Goal: Task Accomplishment & Management: Complete application form

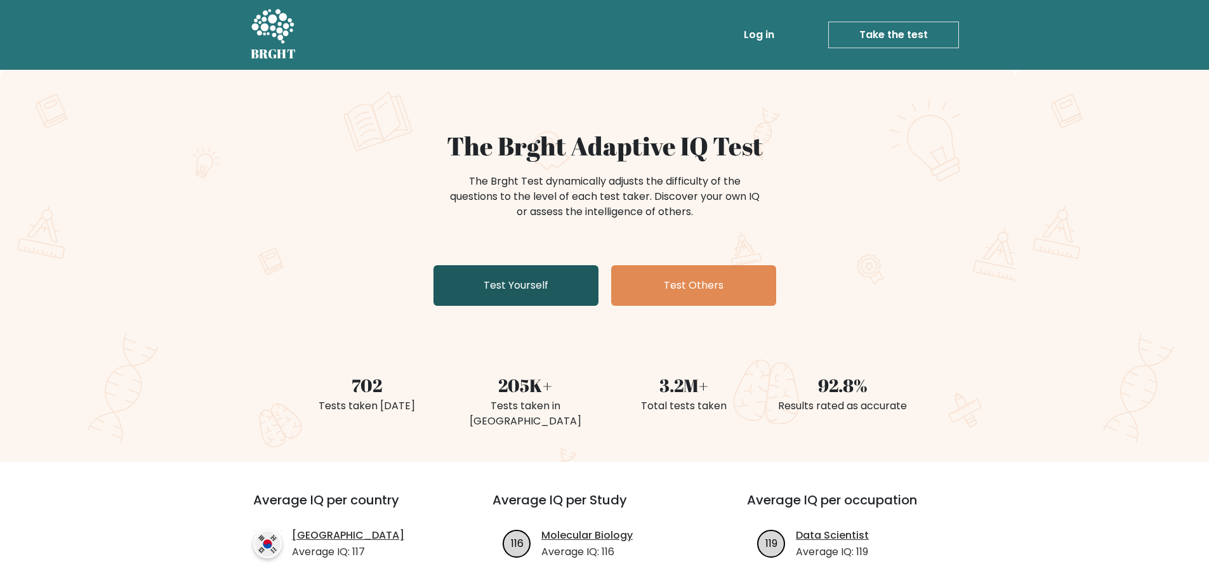
click at [562, 297] on link "Test Yourself" at bounding box center [516, 285] width 165 height 41
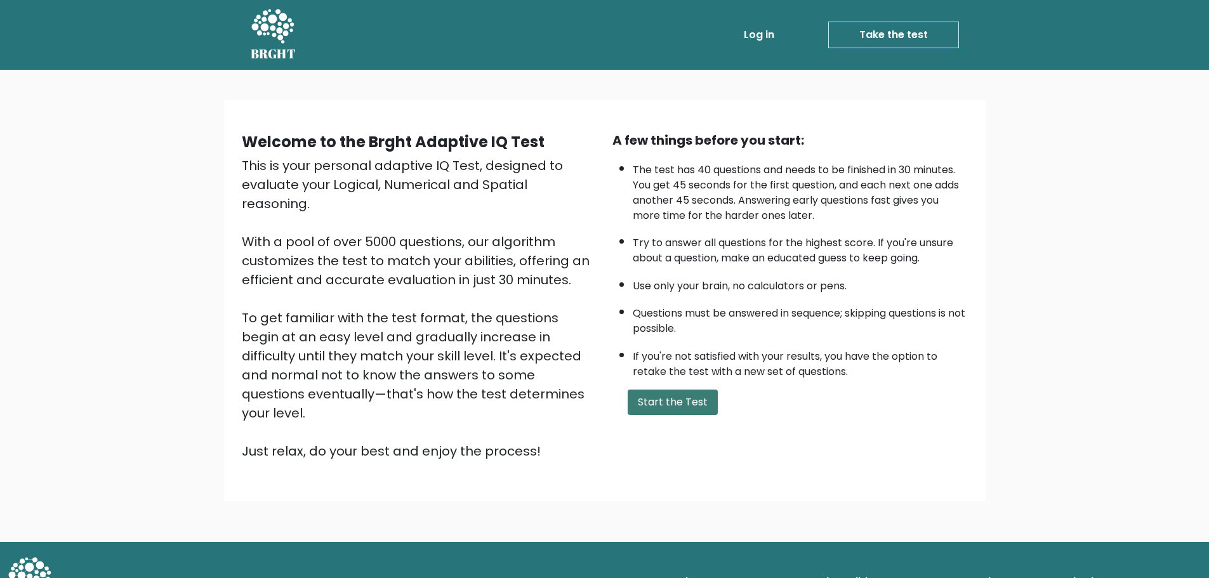
click at [686, 408] on button "Start the Test" at bounding box center [673, 402] width 90 height 25
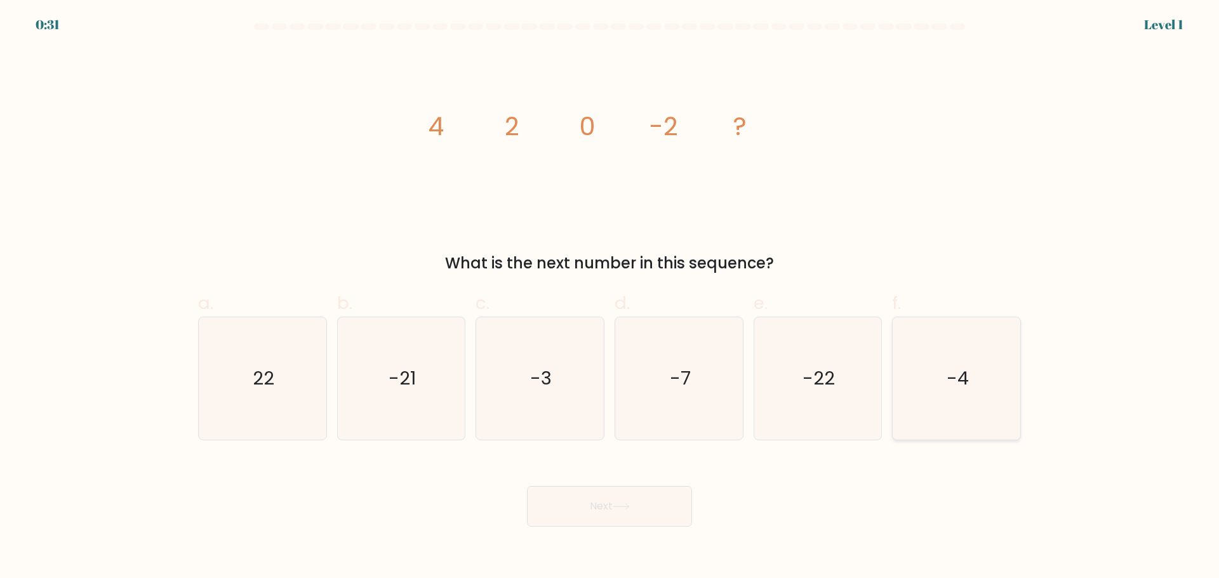
click at [986, 388] on icon "-4" at bounding box center [956, 378] width 123 height 123
click at [610, 298] on input "f. -4" at bounding box center [609, 293] width 1 height 8
radio input "true"
click at [627, 512] on button "Next" at bounding box center [609, 506] width 165 height 41
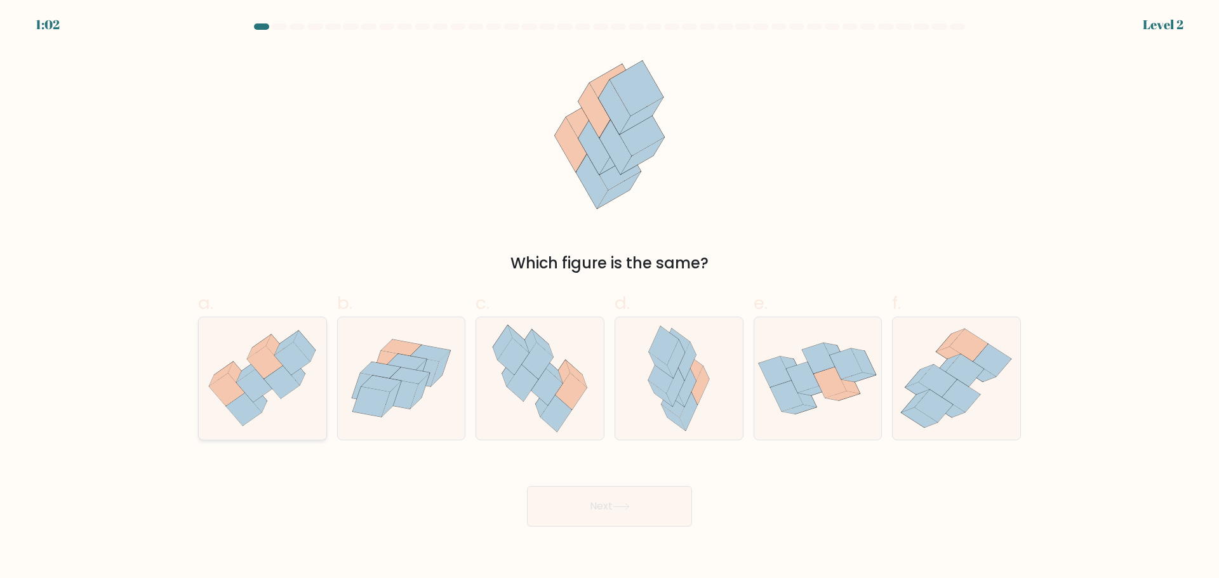
click at [263, 376] on icon at bounding box center [265, 362] width 36 height 33
click at [609, 298] on input "a." at bounding box center [609, 293] width 1 height 8
radio input "true"
click at [642, 503] on button "Next" at bounding box center [609, 506] width 165 height 41
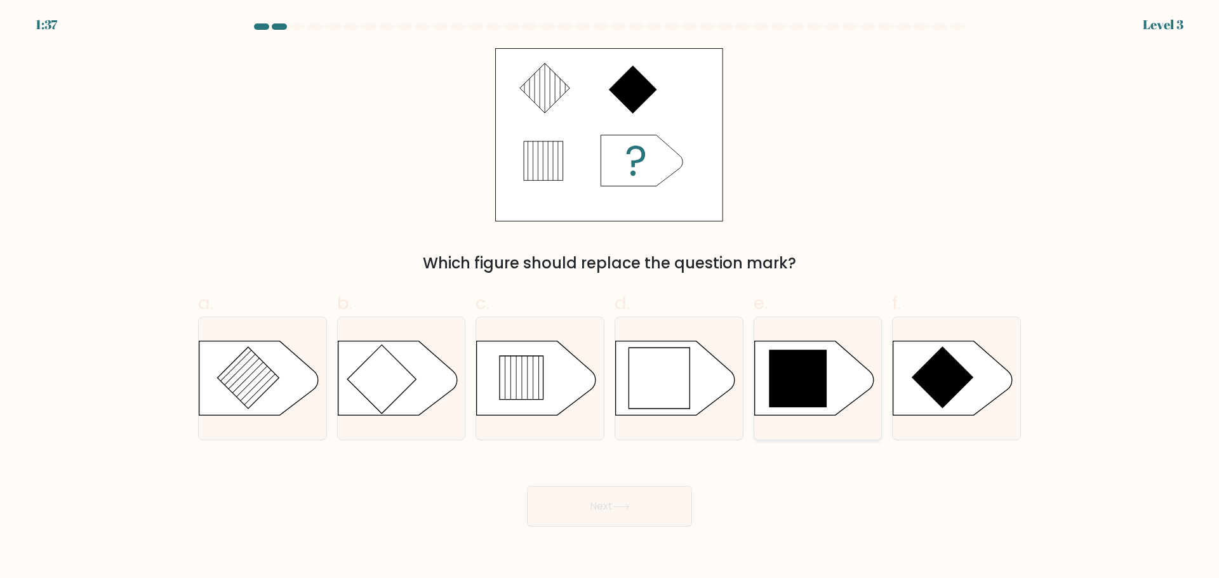
click at [789, 396] on icon at bounding box center [798, 379] width 58 height 58
click at [610, 298] on input "e." at bounding box center [609, 293] width 1 height 8
radio input "true"
click at [618, 507] on icon at bounding box center [621, 506] width 17 height 7
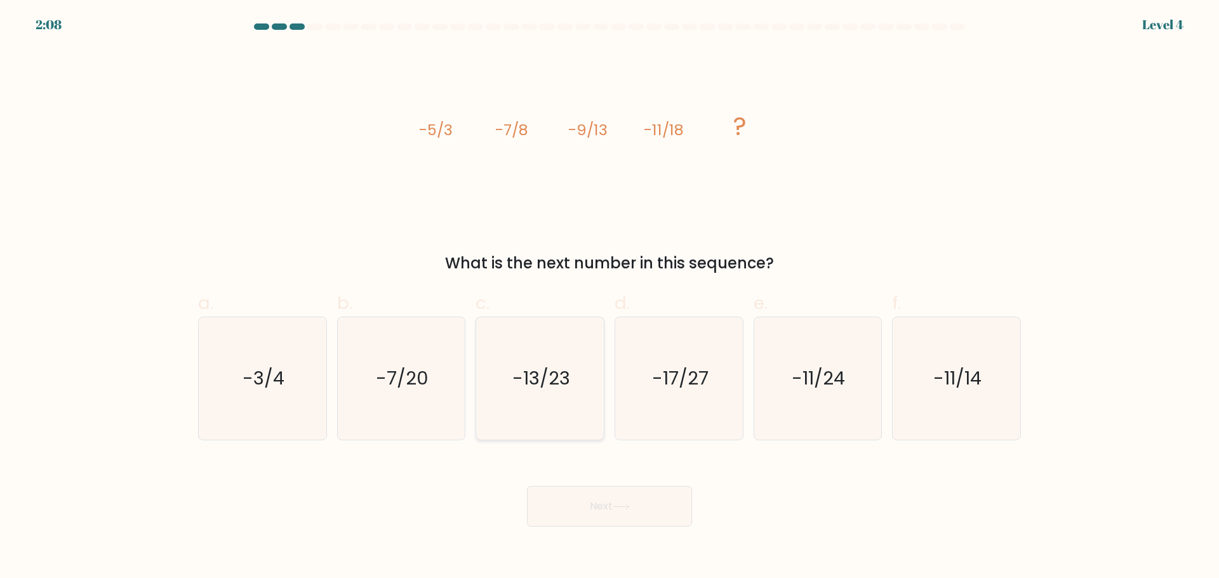
click at [580, 394] on icon "-13/23" at bounding box center [540, 378] width 123 height 123
click at [609, 298] on input "c. -13/23" at bounding box center [609, 293] width 1 height 8
radio input "true"
click at [611, 504] on button "Next" at bounding box center [609, 506] width 165 height 41
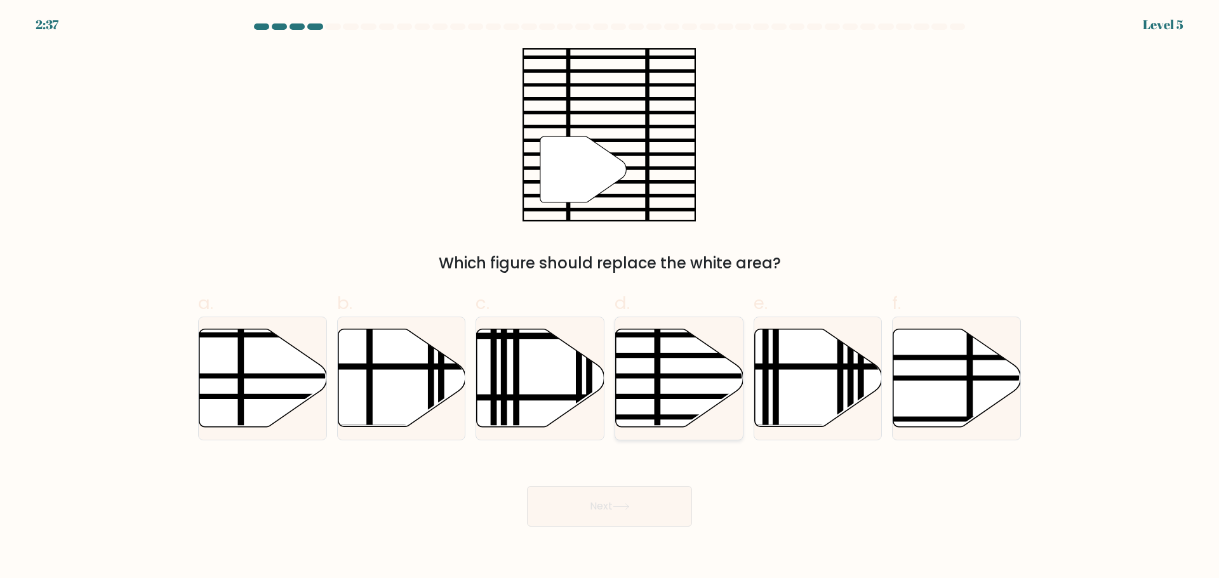
click at [667, 396] on line at bounding box center [718, 396] width 257 height 0
click at [610, 298] on input "d." at bounding box center [609, 293] width 1 height 8
radio input "true"
click at [635, 498] on button "Next" at bounding box center [609, 506] width 165 height 41
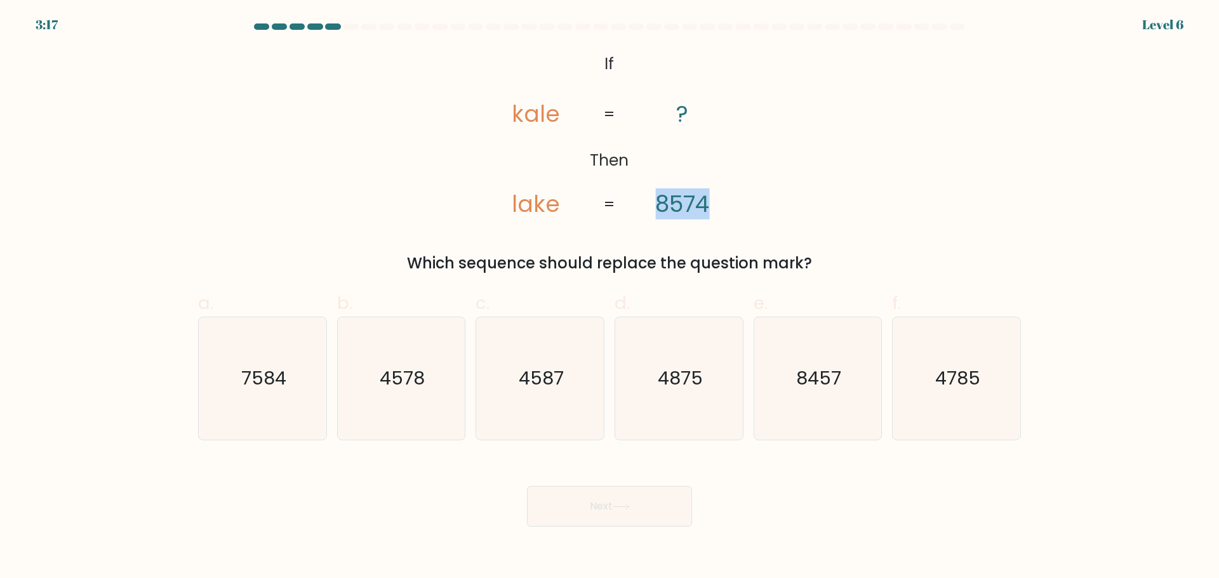
drag, startPoint x: 653, startPoint y: 211, endPoint x: 707, endPoint y: 210, distance: 54.6
click at [707, 210] on icon "@import url('https://fonts.googleapis.com/css?family=Abril+Fatface:400,100,100i…" at bounding box center [609, 134] width 282 height 173
click at [754, 183] on div "@import url('https://fonts.googleapis.com/css?family=Abril+Fatface:400,100,100i…" at bounding box center [609, 161] width 838 height 227
drag, startPoint x: 657, startPoint y: 213, endPoint x: 714, endPoint y: 207, distance: 57.5
click at [714, 207] on icon "@import url('https://fonts.googleapis.com/css?family=Abril+Fatface:400,100,100i…" at bounding box center [609, 134] width 282 height 173
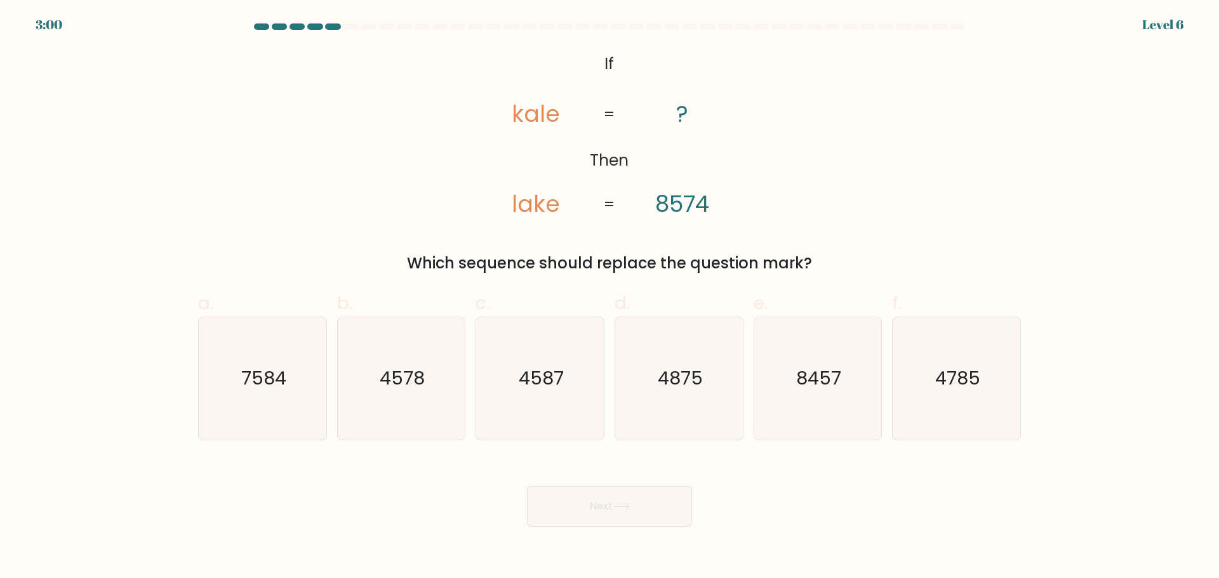
click at [687, 234] on div "@import url('https://fonts.googleapis.com/css?family=Abril+Fatface:400,100,100i…" at bounding box center [609, 161] width 838 height 227
click at [262, 395] on icon "7584" at bounding box center [262, 378] width 123 height 123
click at [609, 298] on input "a. 7584" at bounding box center [609, 293] width 1 height 8
radio input "true"
click at [654, 496] on button "Next" at bounding box center [609, 506] width 165 height 41
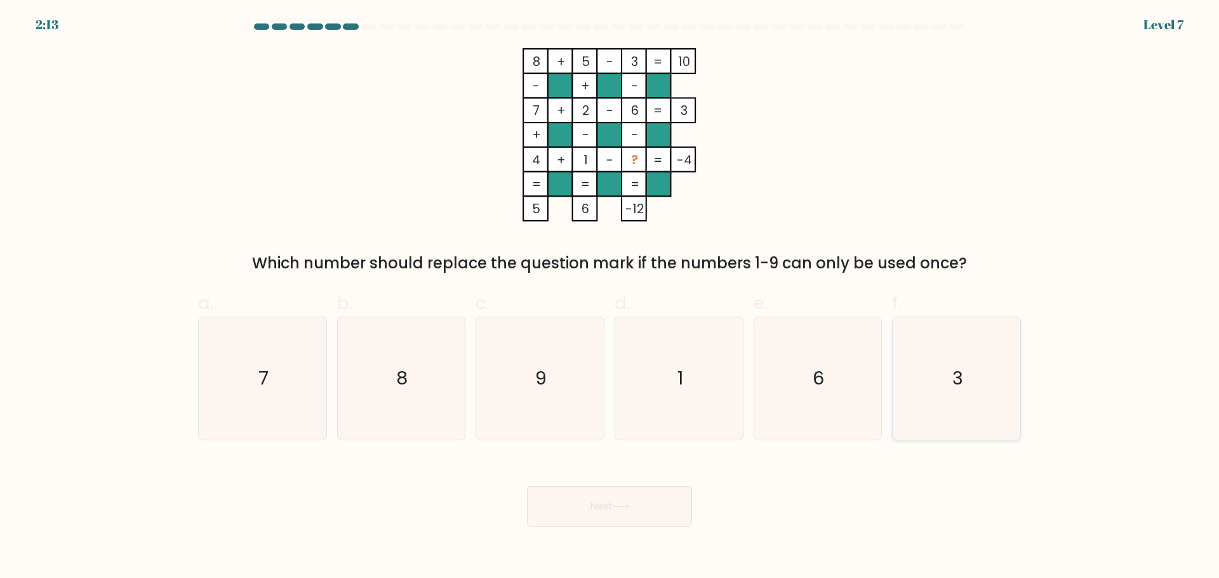
click at [950, 396] on icon "3" at bounding box center [956, 378] width 123 height 123
click at [610, 298] on input "f. 3" at bounding box center [609, 293] width 1 height 8
radio input "true"
click at [624, 516] on button "Next" at bounding box center [609, 506] width 165 height 41
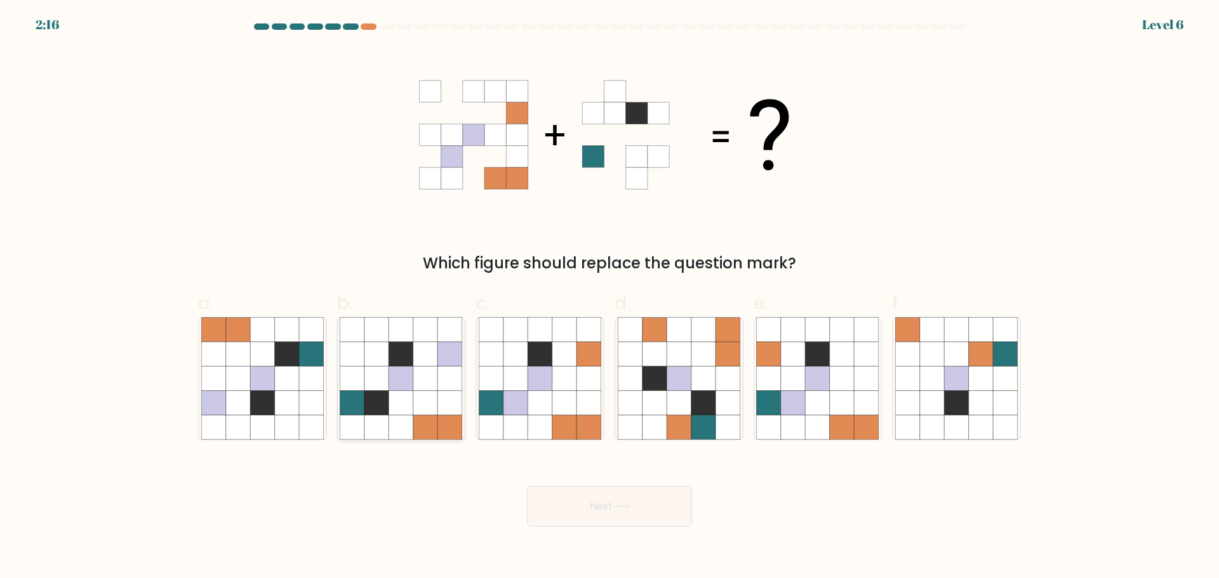
click at [380, 376] on icon at bounding box center [376, 378] width 24 height 24
click at [609, 298] on input "b." at bounding box center [609, 293] width 1 height 8
radio input "true"
click at [656, 515] on button "Next" at bounding box center [609, 506] width 165 height 41
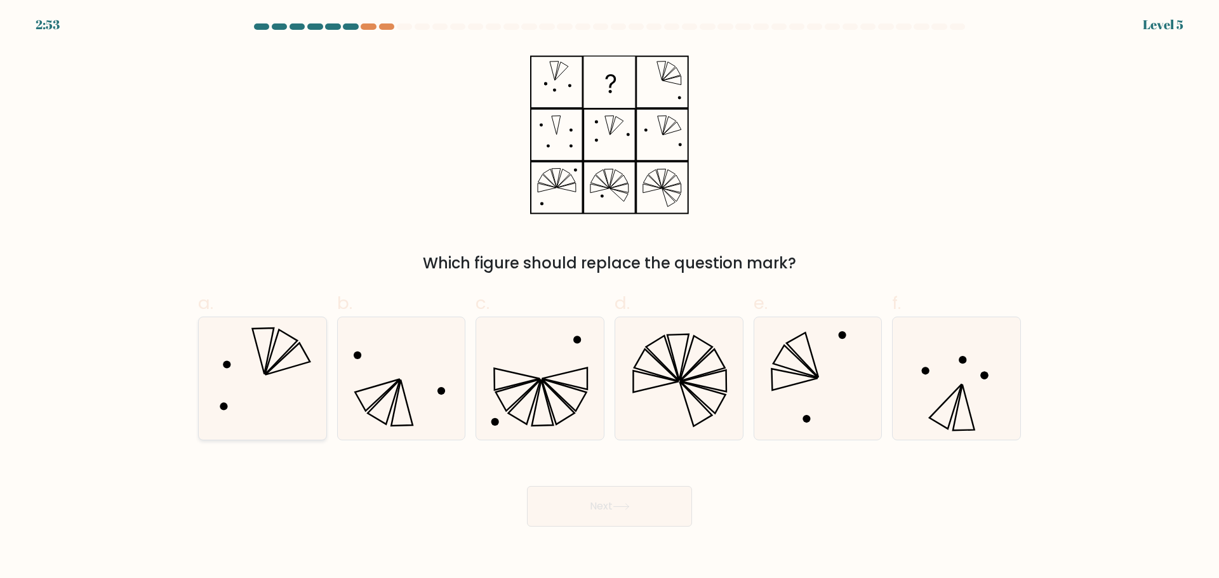
click at [300, 371] on icon at bounding box center [262, 378] width 123 height 123
click at [609, 298] on input "a." at bounding box center [609, 293] width 1 height 8
radio input "true"
click at [612, 496] on button "Next" at bounding box center [609, 506] width 165 height 41
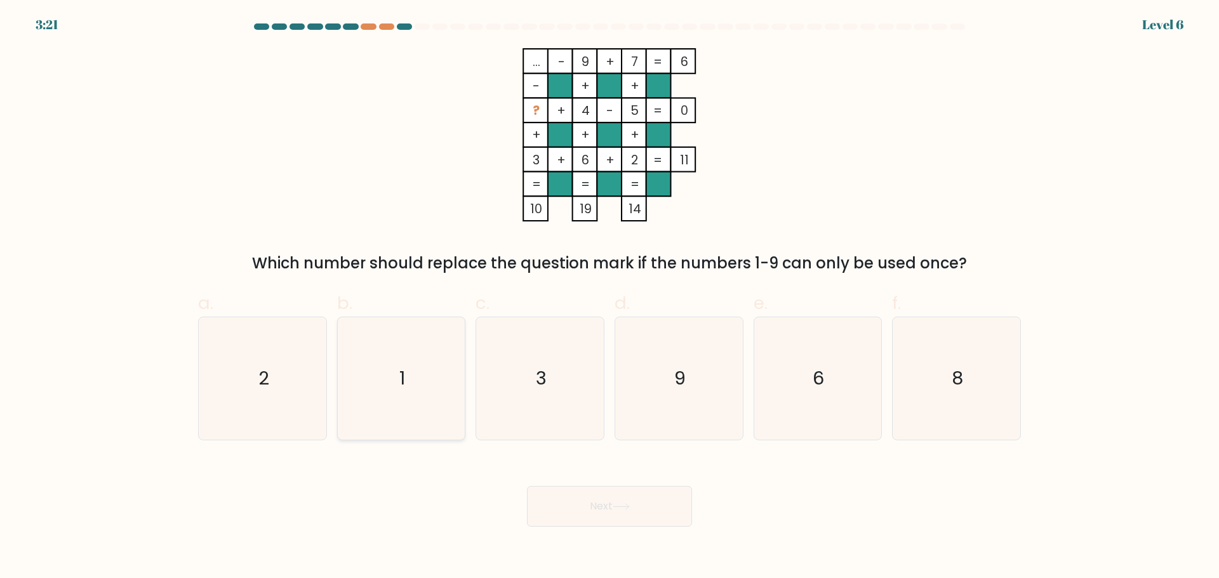
click at [457, 382] on icon "1" at bounding box center [401, 378] width 123 height 123
click at [609, 298] on input "b. 1" at bounding box center [609, 293] width 1 height 8
radio input "true"
click at [618, 505] on icon at bounding box center [621, 506] width 17 height 7
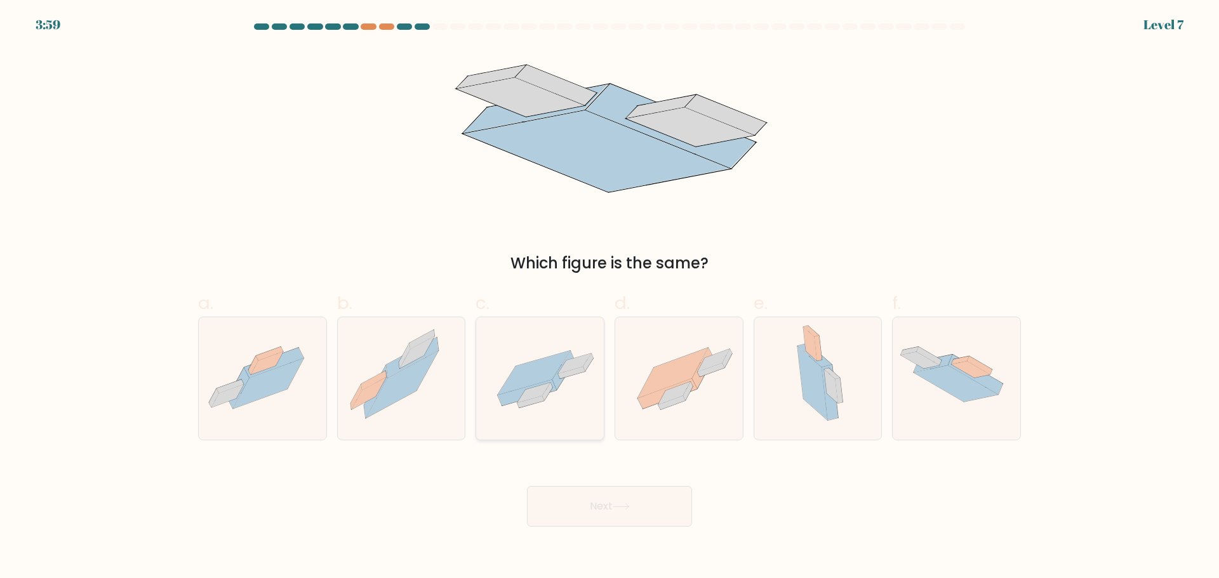
click at [507, 376] on icon at bounding box center [540, 379] width 128 height 88
click at [609, 298] on input "c." at bounding box center [609, 293] width 1 height 8
radio input "true"
click at [595, 505] on button "Next" at bounding box center [609, 506] width 165 height 41
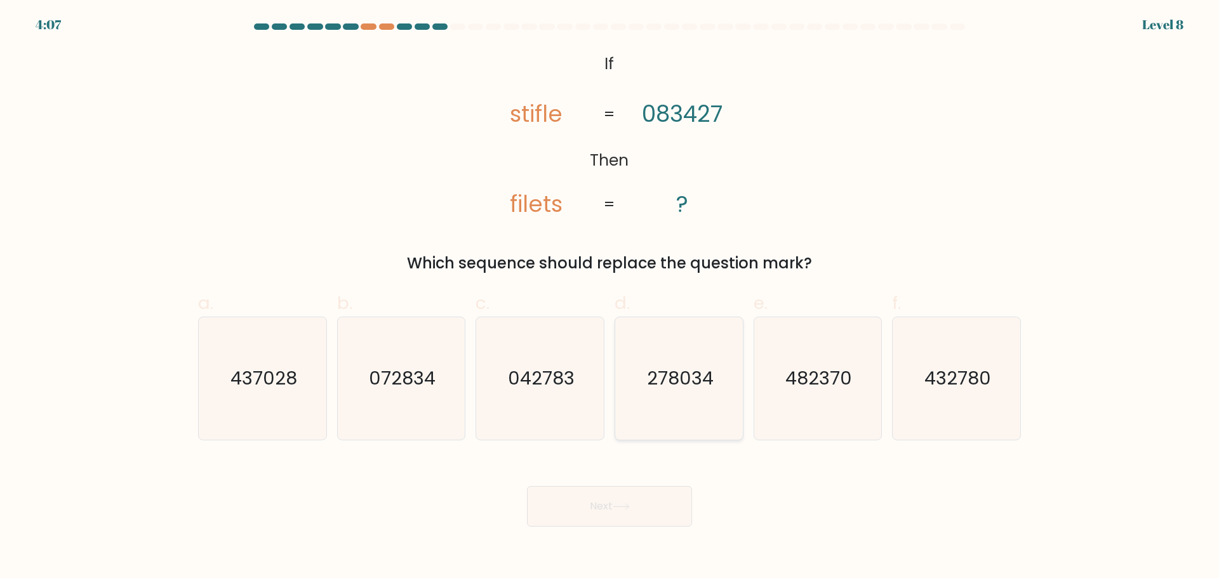
click at [661, 410] on icon "278034" at bounding box center [679, 378] width 123 height 123
click at [610, 298] on input "d. 278034" at bounding box center [609, 293] width 1 height 8
radio input "true"
click at [610, 512] on button "Next" at bounding box center [609, 506] width 165 height 41
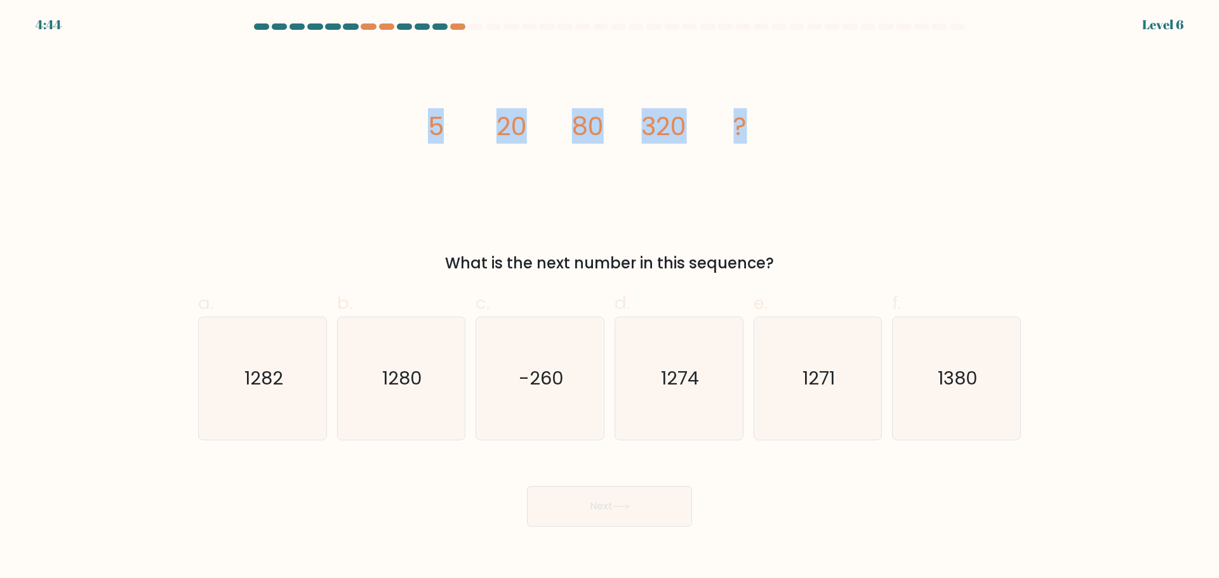
drag, startPoint x: 432, startPoint y: 130, endPoint x: 767, endPoint y: 123, distance: 335.2
click at [763, 123] on icon "image/svg+xml 5 20 80 320 ?" at bounding box center [609, 134] width 381 height 173
copy g "5 20 80 320 ?"
click at [432, 402] on icon "1280" at bounding box center [401, 378] width 123 height 123
click at [609, 298] on input "b. 1280" at bounding box center [609, 293] width 1 height 8
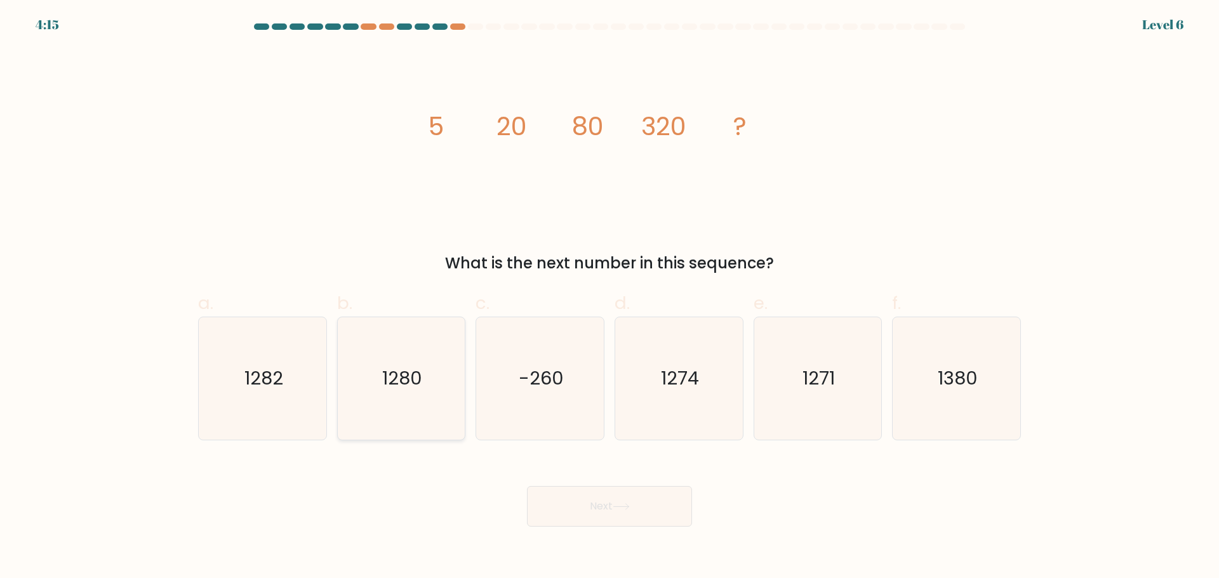
radio input "true"
click at [609, 503] on button "Next" at bounding box center [609, 506] width 165 height 41
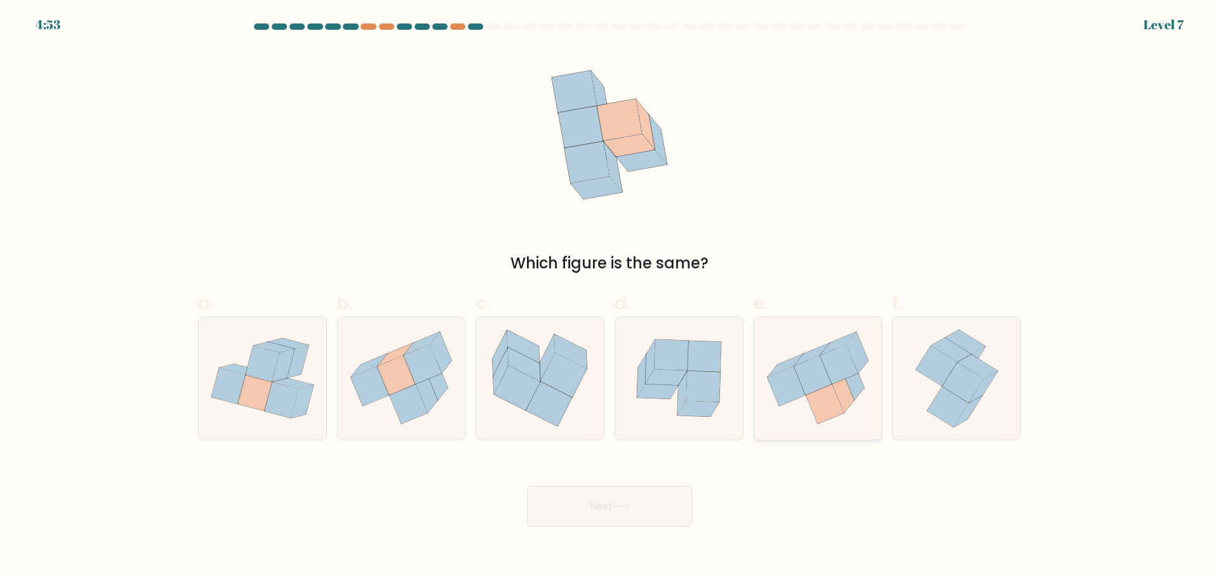
click at [824, 367] on icon at bounding box center [813, 375] width 38 height 39
click at [610, 298] on input "e." at bounding box center [609, 293] width 1 height 8
radio input "true"
click at [622, 508] on icon at bounding box center [621, 506] width 17 height 7
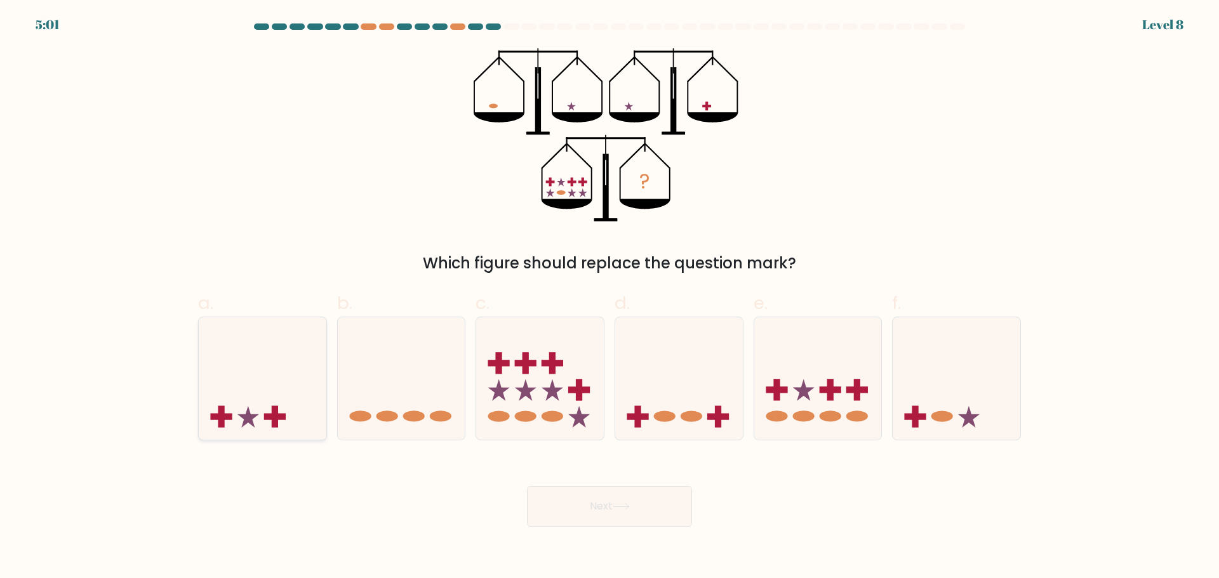
click at [263, 393] on icon at bounding box center [263, 378] width 128 height 105
click at [609, 298] on input "a." at bounding box center [609, 293] width 1 height 8
radio input "true"
click at [642, 514] on button "Next" at bounding box center [609, 506] width 165 height 41
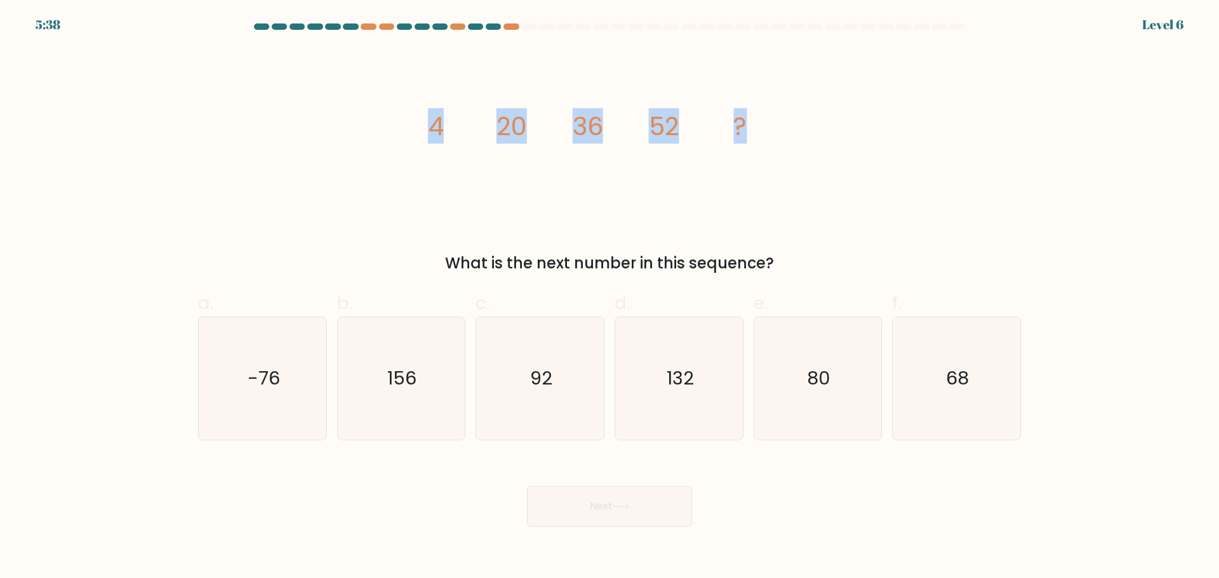
drag, startPoint x: 430, startPoint y: 128, endPoint x: 762, endPoint y: 129, distance: 332.6
click at [758, 132] on icon "image/svg+xml 4 20 36 52 ?" at bounding box center [609, 134] width 381 height 173
copy g "4 20 36 52 ?"
click at [944, 387] on icon "68" at bounding box center [956, 378] width 123 height 123
click at [610, 298] on input "f. 68" at bounding box center [609, 293] width 1 height 8
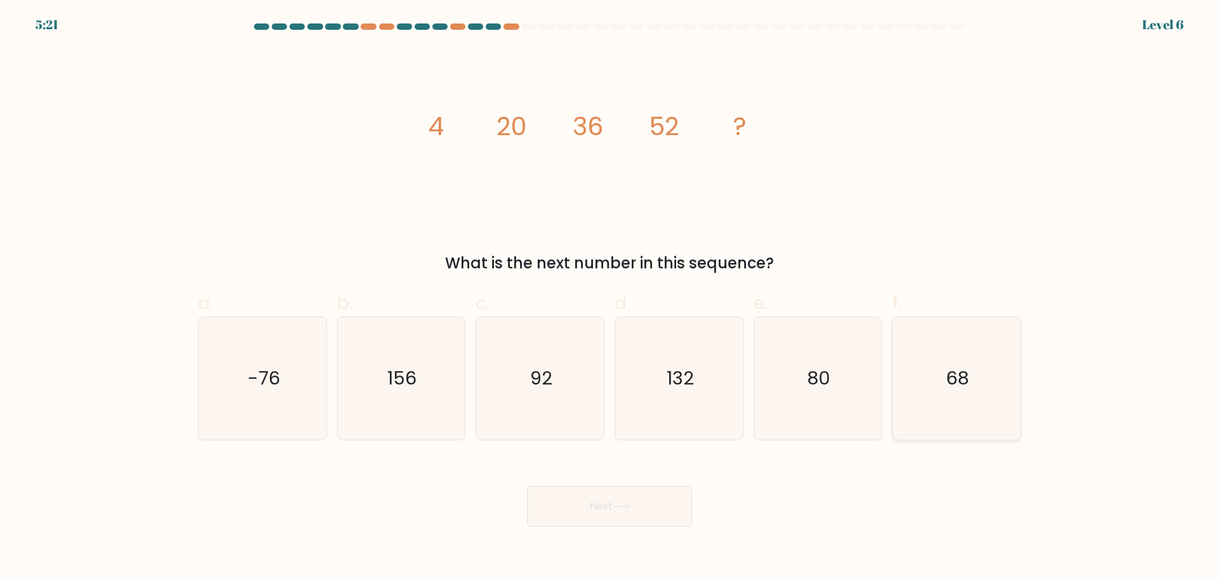
radio input "true"
click at [639, 511] on button "Next" at bounding box center [609, 506] width 165 height 41
click at [606, 518] on button "Next" at bounding box center [609, 506] width 165 height 41
click at [618, 499] on button "Next" at bounding box center [609, 506] width 165 height 41
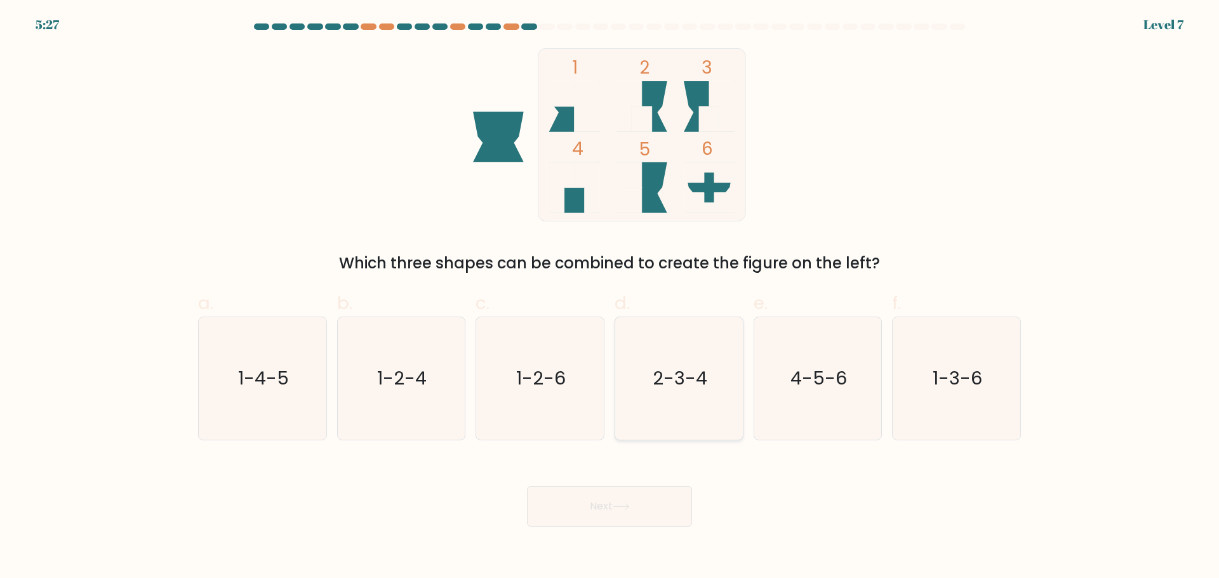
click at [668, 364] on icon "2-3-4" at bounding box center [679, 378] width 123 height 123
click at [610, 298] on input "d. 2-3-4" at bounding box center [609, 293] width 1 height 8
radio input "true"
click at [627, 505] on icon at bounding box center [621, 506] width 17 height 7
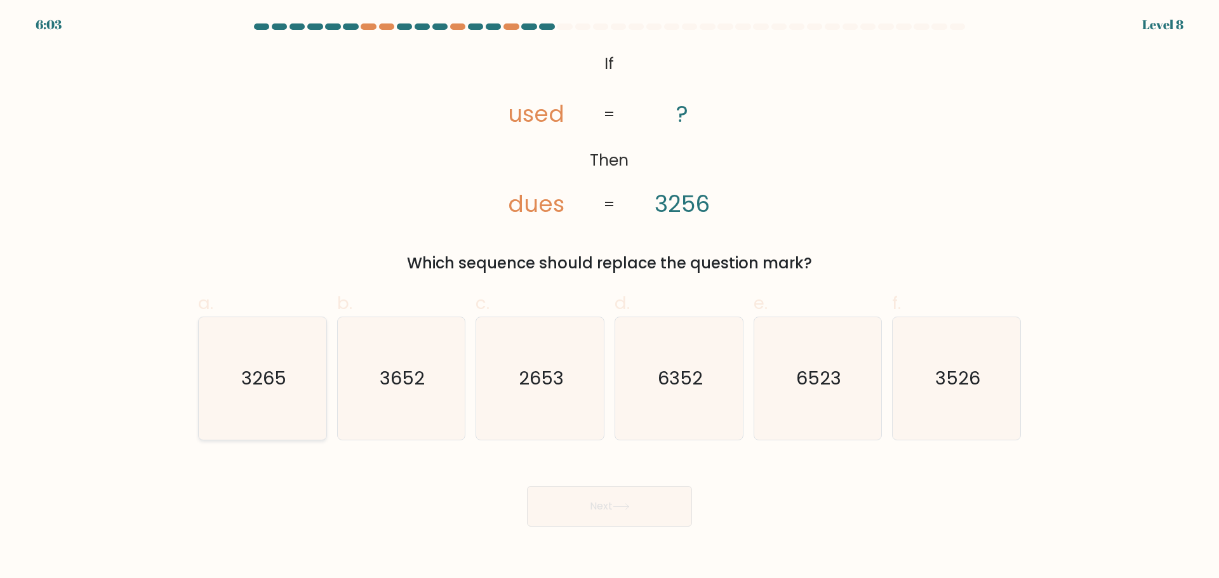
click at [301, 381] on icon "3265" at bounding box center [262, 378] width 123 height 123
click at [609, 298] on input "a. 3265" at bounding box center [609, 293] width 1 height 8
radio input "true"
click at [574, 505] on button "Next" at bounding box center [609, 506] width 165 height 41
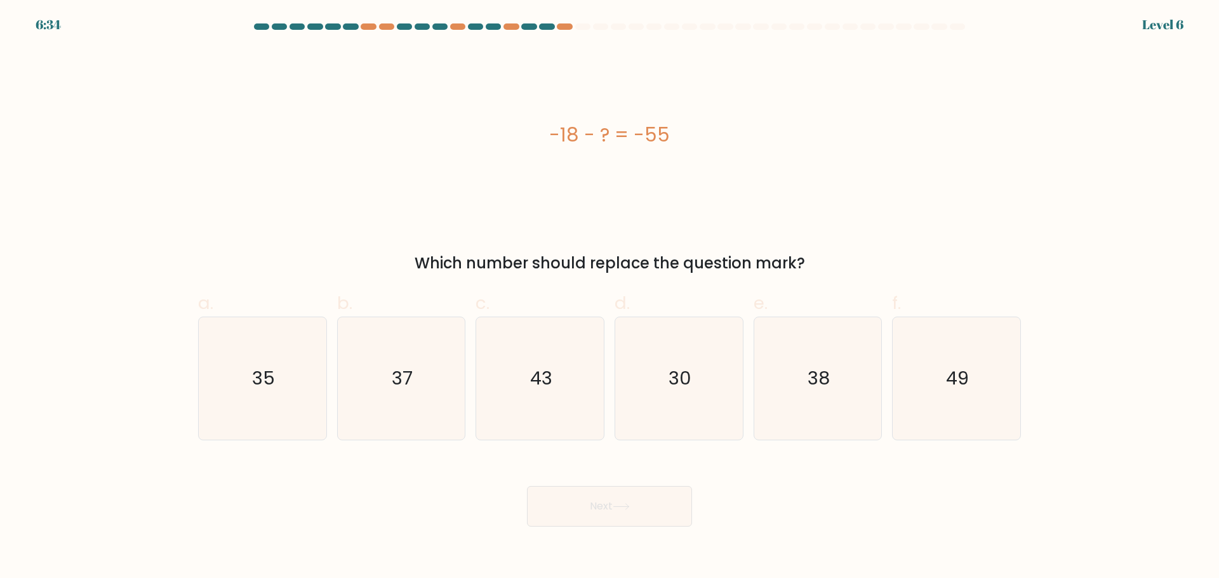
drag, startPoint x: 550, startPoint y: 136, endPoint x: 722, endPoint y: 131, distance: 172.1
click at [722, 131] on div "-18 - ? = -55" at bounding box center [609, 135] width 823 height 29
copy div "-18 - ? = -55"
drag, startPoint x: 411, startPoint y: 266, endPoint x: 832, endPoint y: 251, distance: 420.5
click at [832, 251] on div "-18 - ? = -55 Which number should replace the question mark?" at bounding box center [609, 161] width 838 height 227
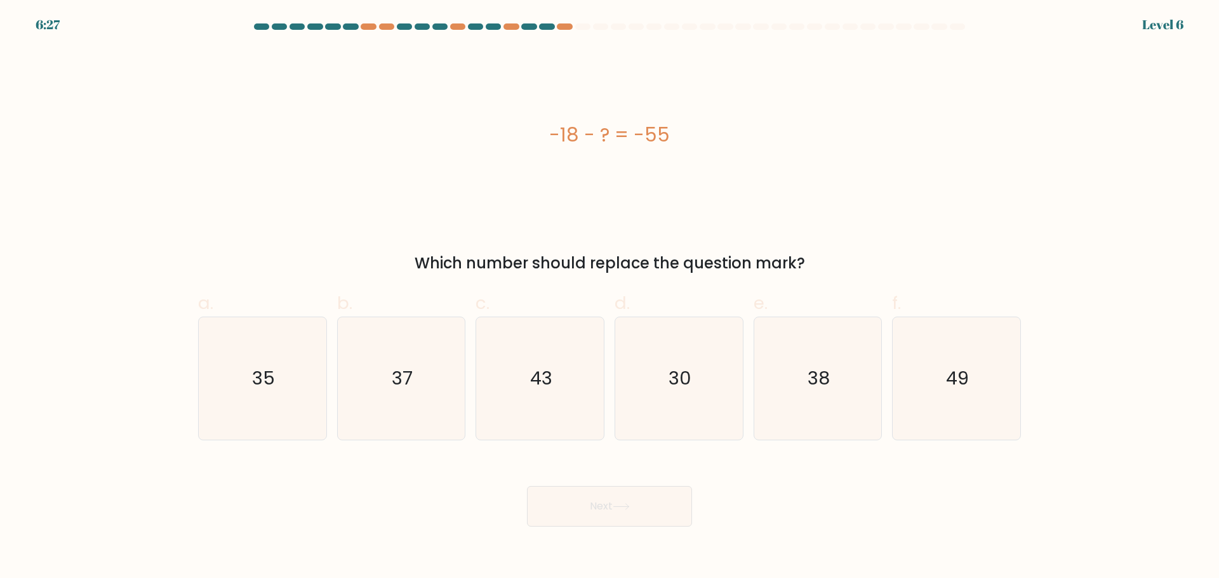
copy div "Which number should replace the question mark?"
click at [437, 343] on icon "37" at bounding box center [401, 378] width 123 height 123
click at [609, 298] on input "b. 37" at bounding box center [609, 293] width 1 height 8
radio input "true"
click at [627, 501] on button "Next" at bounding box center [609, 506] width 165 height 41
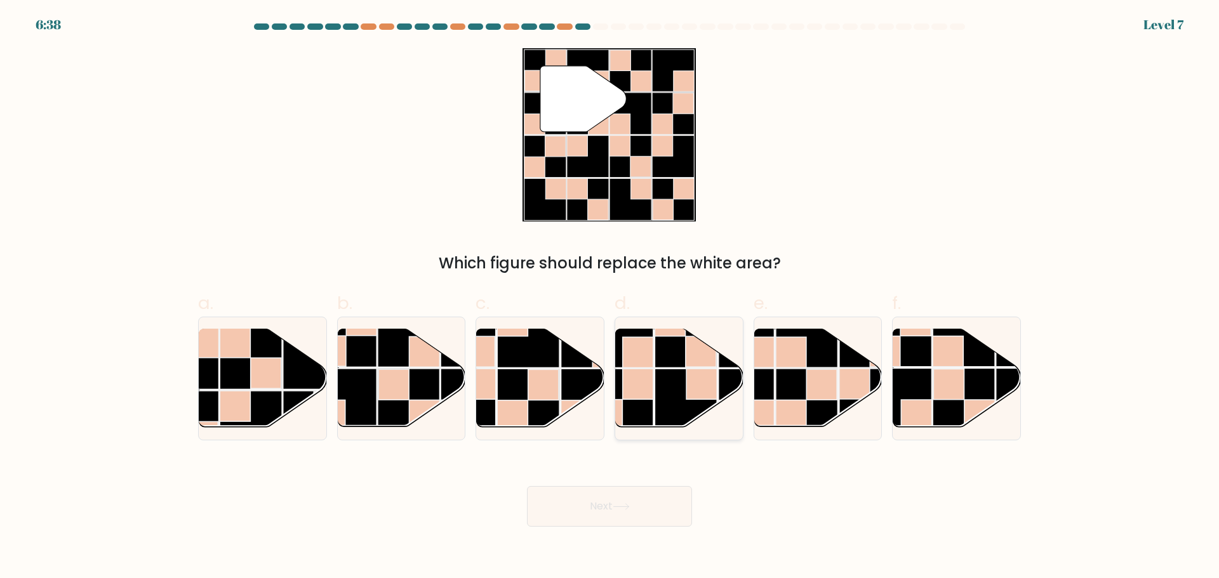
click at [648, 365] on rect at bounding box center [638, 352] width 30 height 30
click at [610, 298] on input "d." at bounding box center [609, 293] width 1 height 8
radio input "true"
click at [638, 514] on button "Next" at bounding box center [609, 506] width 165 height 41
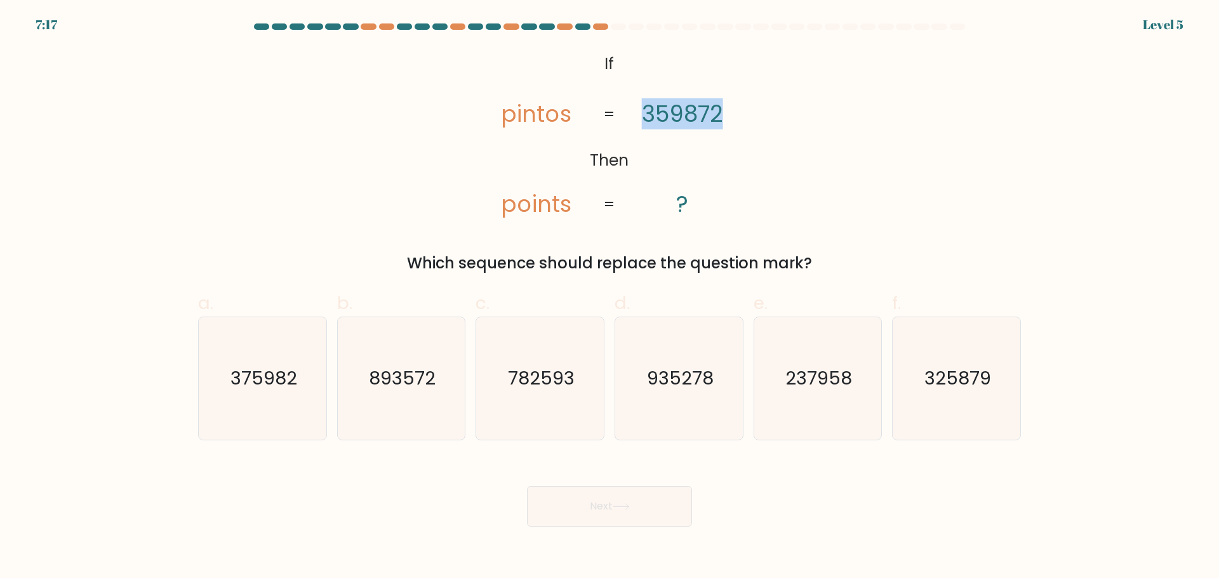
drag, startPoint x: 642, startPoint y: 112, endPoint x: 733, endPoint y: 117, distance: 91.0
click at [733, 117] on icon "@import url('https://fonts.googleapis.com/css?family=Abril+Fatface:400,100,100i…" at bounding box center [609, 134] width 282 height 173
click at [693, 169] on icon "@import url('https://fonts.googleapis.com/css?family=Abril+Fatface:400,100,100i…" at bounding box center [609, 134] width 282 height 173
click at [271, 384] on text "375982" at bounding box center [263, 378] width 67 height 25
click at [609, 298] on input "a. 375982" at bounding box center [609, 293] width 1 height 8
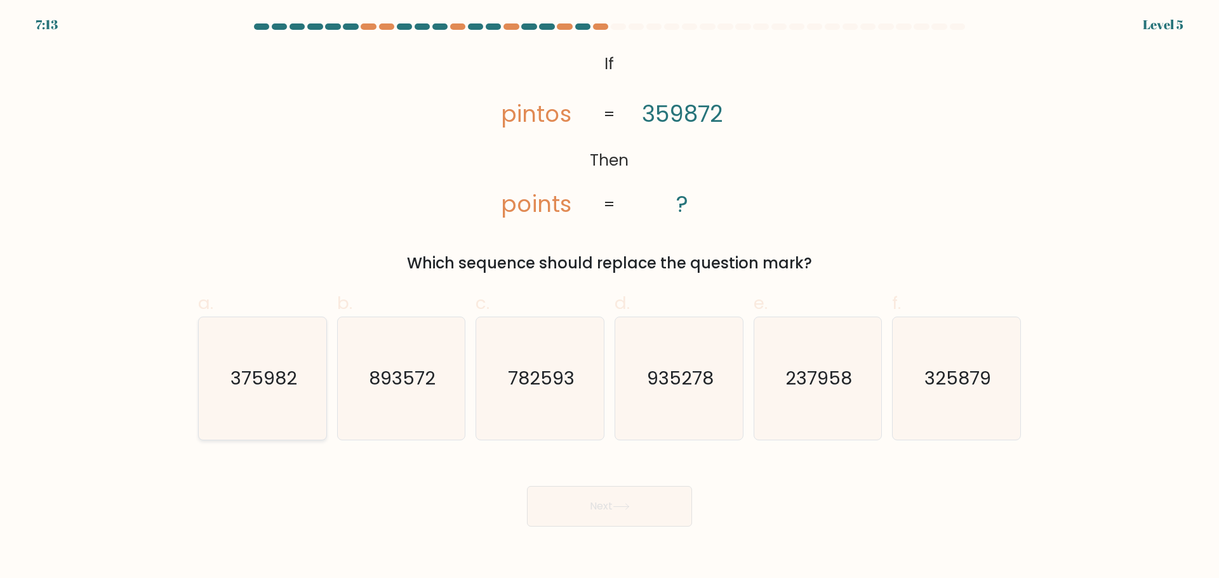
radio input "true"
click at [626, 496] on button "Next" at bounding box center [609, 506] width 165 height 41
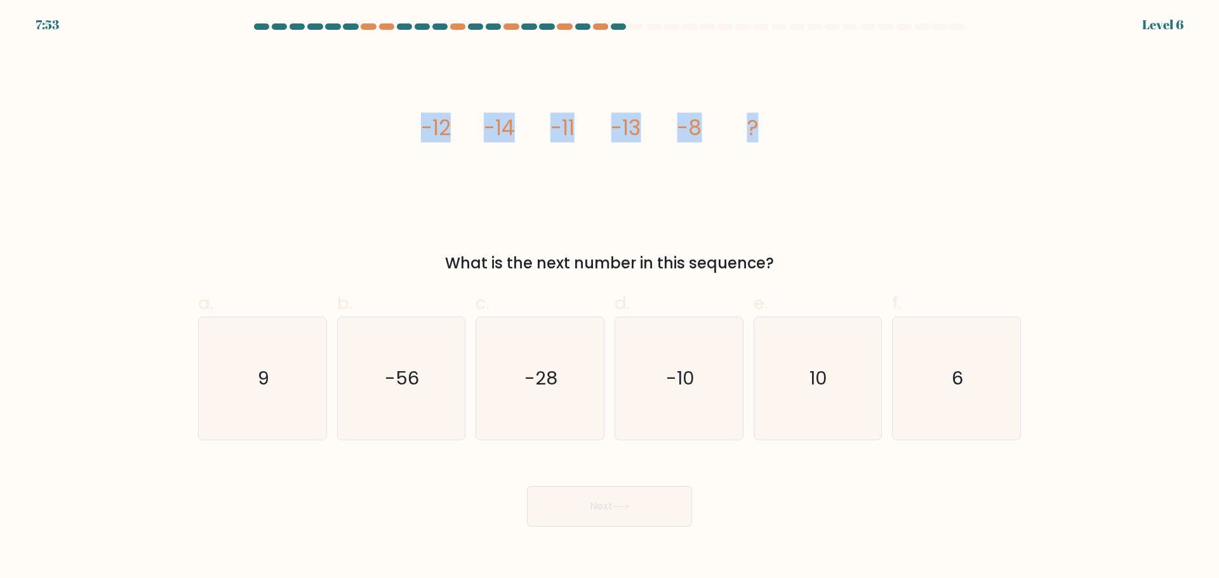
drag, startPoint x: 419, startPoint y: 126, endPoint x: 802, endPoint y: 131, distance: 382.8
click at [802, 131] on div "image/svg+xml -12 -14 -11 -13 -8 ? What is the next number in this sequence?" at bounding box center [609, 161] width 838 height 227
copy g "-12 -14 -11 -13 -8 ?"
drag, startPoint x: 449, startPoint y: 265, endPoint x: 785, endPoint y: 264, distance: 335.8
click at [785, 264] on div "What is the next number in this sequence?" at bounding box center [609, 263] width 807 height 23
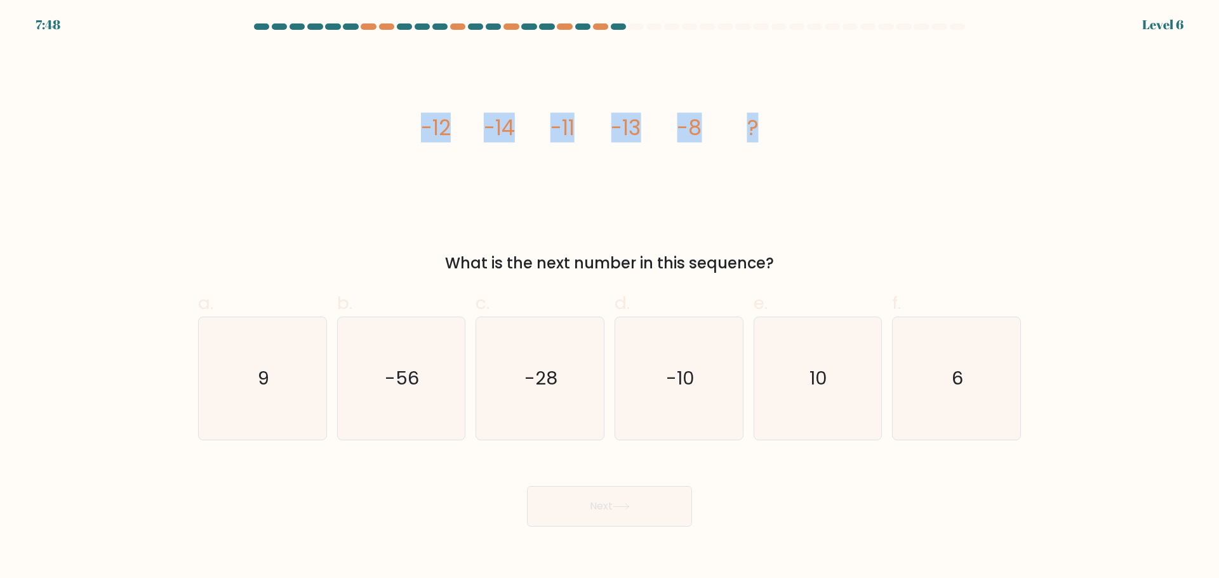
copy div "What is the next number in this sequence?"
click at [834, 187] on div "image/svg+xml -12 -14 -11 -13 -8 ? What is the next number in this sequence?" at bounding box center [609, 161] width 838 height 227
click at [528, 355] on icon "-28" at bounding box center [540, 378] width 123 height 123
click at [609, 298] on input "c. -28" at bounding box center [609, 293] width 1 height 8
radio input "true"
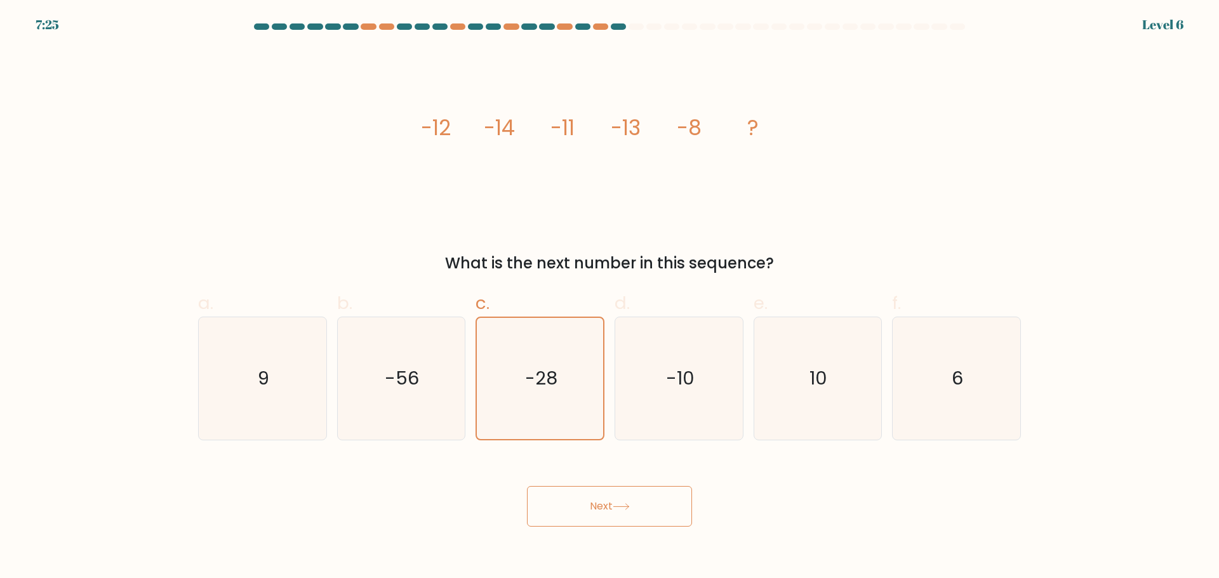
click at [596, 498] on button "Next" at bounding box center [609, 506] width 165 height 41
